Goal: Task Accomplishment & Management: Manage account settings

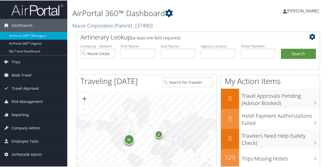
click at [114, 25] on link "Nucor Corporation (Parent) , [ 37490 ]" at bounding box center [112, 24] width 80 height 7
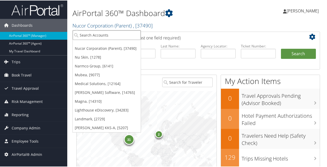
click at [105, 35] on input "search" at bounding box center [107, 35] width 68 height 10
click at [92, 55] on link "Nu Skin, [1278]" at bounding box center [107, 56] width 68 height 9
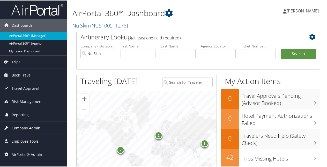
click at [28, 128] on span "Company Admin" at bounding box center [26, 127] width 29 height 13
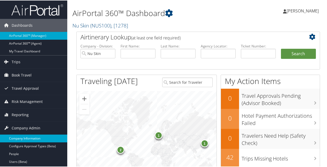
click at [25, 138] on link "Company Information" at bounding box center [33, 138] width 67 height 8
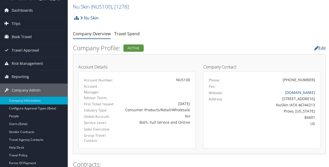
scroll to position [26, 0]
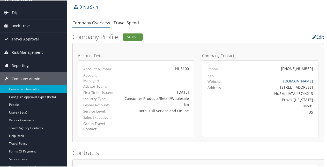
click at [316, 34] on link "Edit" at bounding box center [318, 37] width 12 height 6
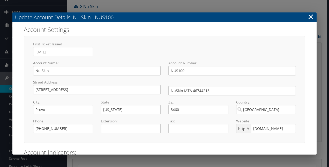
select select "12"
select select "8"
drag, startPoint x: 215, startPoint y: 90, endPoint x: 120, endPoint y: 89, distance: 95.4
click at [120, 89] on div "Street Address: 75 West Center Street Required NuSkin IATA 46744213 Required" at bounding box center [164, 89] width 270 height 20
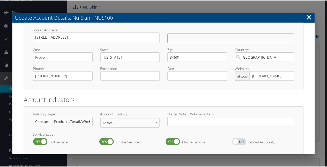
scroll to position [76, 0]
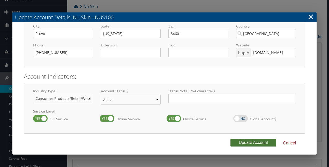
click at [256, 143] on button "Update Account" at bounding box center [253, 142] width 46 height 8
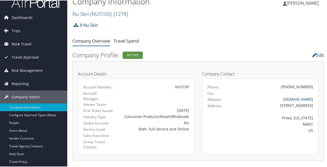
scroll to position [0, 0]
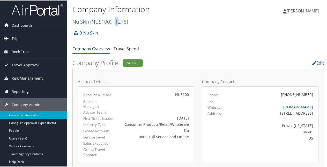
click at [118, 21] on span ", [ 1278 ]" at bounding box center [119, 21] width 17 height 7
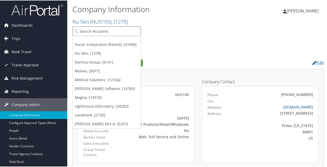
drag, startPoint x: 118, startPoint y: 21, endPoint x: 92, endPoint y: 32, distance: 27.6
click at [92, 32] on input "search" at bounding box center [107, 31] width 68 height 10
paste input "Nucor Louisville Republic Conduit"
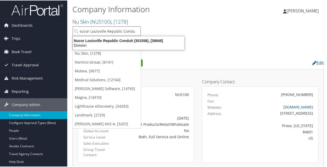
type input "Nucor Louisville Republic Conduit"
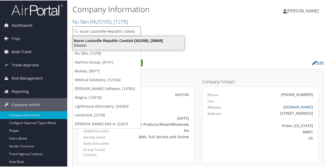
click at [95, 41] on div "Nucor Louisville Republic Conduit (301558), [39848]" at bounding box center [128, 40] width 117 height 5
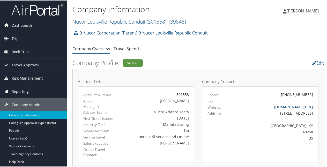
click at [301, 106] on link "www.republicconduit.com/" at bounding box center [293, 106] width 39 height 5
click at [320, 61] on link "Edit" at bounding box center [318, 62] width 12 height 6
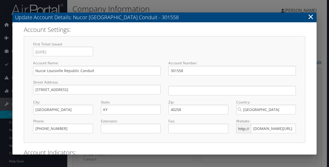
select select "22"
select select "8"
drag, startPoint x: 251, startPoint y: 129, endPoint x: 330, endPoint y: 127, distance: 78.9
click at [327, 127] on html "Menu Dashboards ► AirPortal 360™ (Manager) AirPortal 360™ (Agent) My Travel Das…" at bounding box center [164, 83] width 329 height 167
paste input "nucortubular.com/product/electrical-conduit"
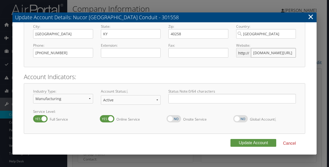
scroll to position [76, 0]
type input "nucortubular.com/product/electrical-conduit/"
click at [240, 141] on button "Update Account" at bounding box center [253, 142] width 46 height 8
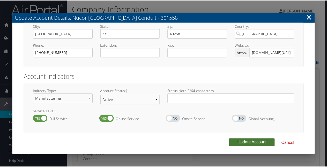
scroll to position [0, 0]
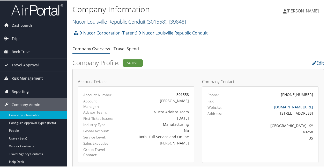
click at [140, 20] on link "Nucor Louisville Republic Conduit ( 301558 ) , [ 39848 ]" at bounding box center [129, 21] width 114 height 7
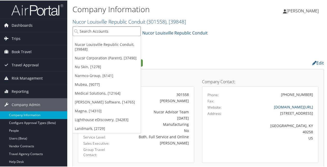
click at [125, 32] on input "search" at bounding box center [107, 31] width 68 height 10
paste input "Nucor Steel Tuscaloosa, Inc."
type input "Nucor Steel Tuscaloosa, Inc."
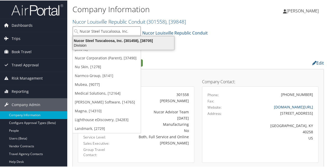
click at [117, 41] on div "Nucor Steel Tuscaloosa, Inc. (301458), [38705]" at bounding box center [123, 40] width 107 height 5
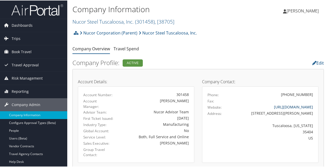
click at [300, 106] on link "http://www.nucortusk.com/" at bounding box center [293, 106] width 39 height 5
click at [317, 62] on link "Edit" at bounding box center [318, 62] width 12 height 6
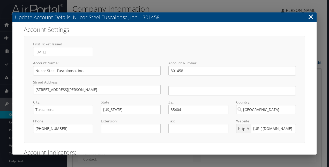
select select "22"
select select "8"
drag, startPoint x: 262, startPoint y: 128, endPoint x: 229, endPoint y: 127, distance: 32.6
click at [232, 128] on div "Website: http:// http://www.nucortusk.com/" at bounding box center [266, 127] width 68 height 19
type input "www.nucortusk.com/"
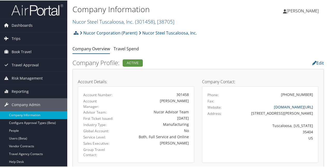
click at [288, 107] on link "www.nucortusk.com/" at bounding box center [293, 106] width 39 height 5
click at [319, 63] on link "Edit" at bounding box center [318, 62] width 12 height 6
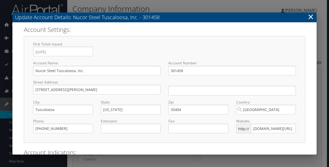
select select "22"
select select "8"
drag, startPoint x: 290, startPoint y: 128, endPoint x: 230, endPoint y: 126, distance: 60.1
click at [230, 126] on div "Phone: (205) 556-1310 Required Extension: Fax: Website: http:// www.nucortusk.c…" at bounding box center [164, 127] width 270 height 19
paste input "nucor.com"
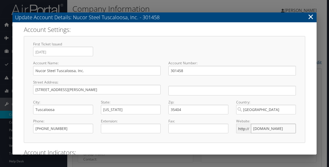
type input "nucor.com"
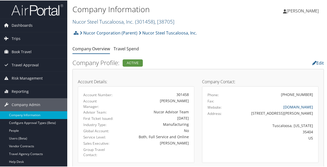
click at [163, 21] on span ", [ 38705 ]" at bounding box center [165, 21] width 20 height 7
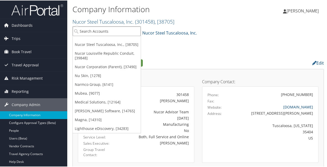
click at [101, 31] on input "search" at bounding box center [107, 31] width 68 height 10
paste input "Nucor Universal Industrial Gases - UIG"
type input "Nucor Universal Industrial Gases - UIG"
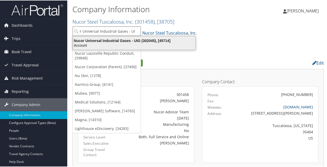
click at [137, 38] on div "Nucor Universal Industrial Gases - UIG (302045), [45714]" at bounding box center [134, 40] width 128 height 5
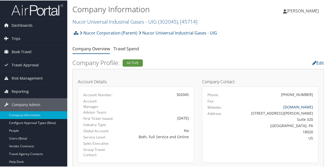
click at [302, 105] on link "[DOMAIN_NAME]" at bounding box center [298, 106] width 30 height 5
click at [108, 21] on link "Nucor Universal Industrial Gases - UIG ( 302045 ) , [ 45714 ]" at bounding box center [134, 21] width 125 height 7
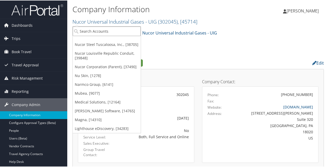
click at [111, 31] on input "search" at bounding box center [107, 31] width 68 height 10
paste input "Nucor Vulcraft [US_STATE]"
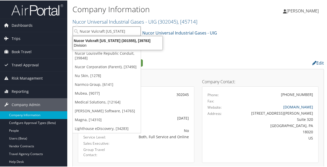
type input "Nucor Vulcraft [US_STATE]"
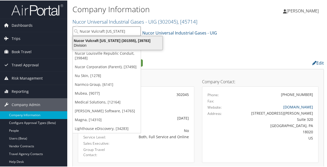
click at [108, 41] on div "Nucor Vulcraft [US_STATE] (301555), [39783]" at bounding box center [118, 40] width 96 height 5
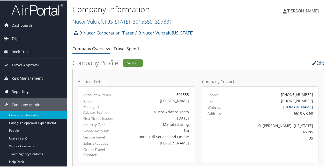
click at [320, 60] on link "Edit" at bounding box center [318, 62] width 12 height 6
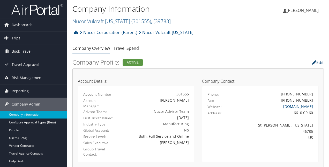
select select "22"
select select "8"
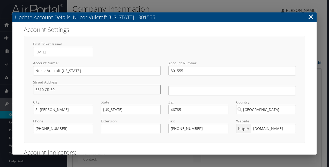
drag, startPoint x: 48, startPoint y: 88, endPoint x: 7, endPoint y: 88, distance: 41.1
click at [7, 88] on div "Update Account Details: Nucor Vulcraft Indiana - 301555 × Account Settings: Fir…" at bounding box center [164, 83] width 329 height 167
type input "610 County Road 60"
type input "www.vulcraft.com"
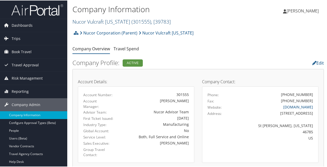
click at [132, 20] on span "( 301555 )" at bounding box center [141, 21] width 20 height 7
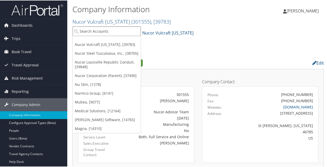
click at [109, 29] on input "search" at bounding box center [107, 31] width 68 height 10
paste input "[PERSON_NAME] Industries (ONI)"
type input "[PERSON_NAME] Industries (ONI)"
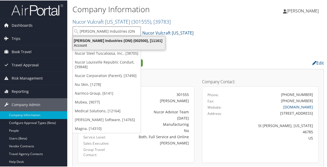
click at [125, 39] on div "O'Neal Industries (ONI) (002500), [11161]" at bounding box center [119, 40] width 98 height 5
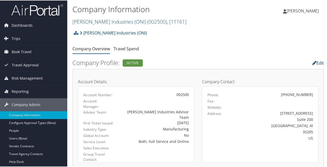
click at [318, 63] on link "Edit" at bounding box center [318, 62] width 12 height 6
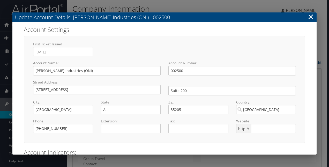
select select "22"
select select "8"
click at [253, 127] on input "text" at bounding box center [273, 128] width 45 height 10
paste input "onealind.com"
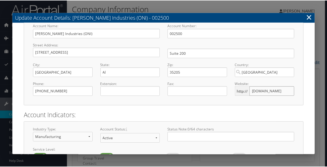
scroll to position [76, 0]
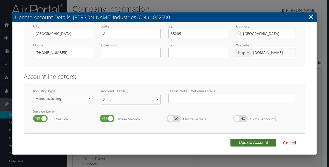
type input "onealind.com"
click at [257, 138] on button "Update Account" at bounding box center [253, 142] width 46 height 8
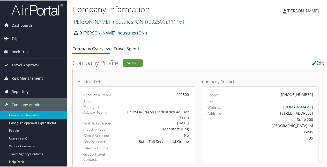
click at [107, 20] on link "O'Neal Industries (ONI) ( 002500 ) , [ 11161 ]" at bounding box center [129, 21] width 114 height 7
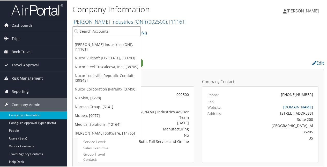
click at [104, 31] on input "search" at bounding box center [107, 31] width 68 height 10
paste input "OPmobility"
type input "OPmobility"
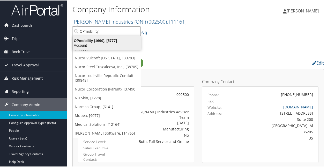
click at [113, 40] on div "OPmobility (1690), [5777]" at bounding box center [107, 40] width 74 height 5
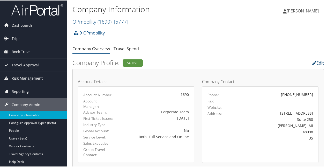
click at [316, 61] on link "Edit" at bounding box center [318, 62] width 12 height 6
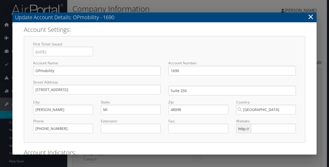
select select "8"
click at [256, 127] on input "text" at bounding box center [273, 128] width 45 height 10
paste input "[DOMAIN_NAME][URL]"
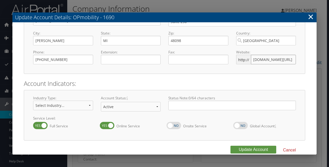
scroll to position [76, 0]
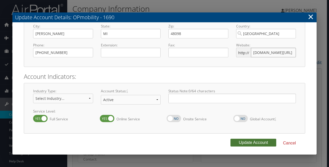
type input "[DOMAIN_NAME][URL]"
click at [240, 140] on button "Update Account" at bounding box center [253, 142] width 46 height 8
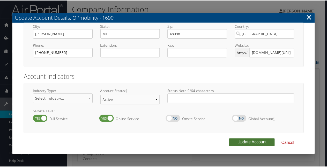
scroll to position [0, 0]
